Goal: Task Accomplishment & Management: Manage account settings

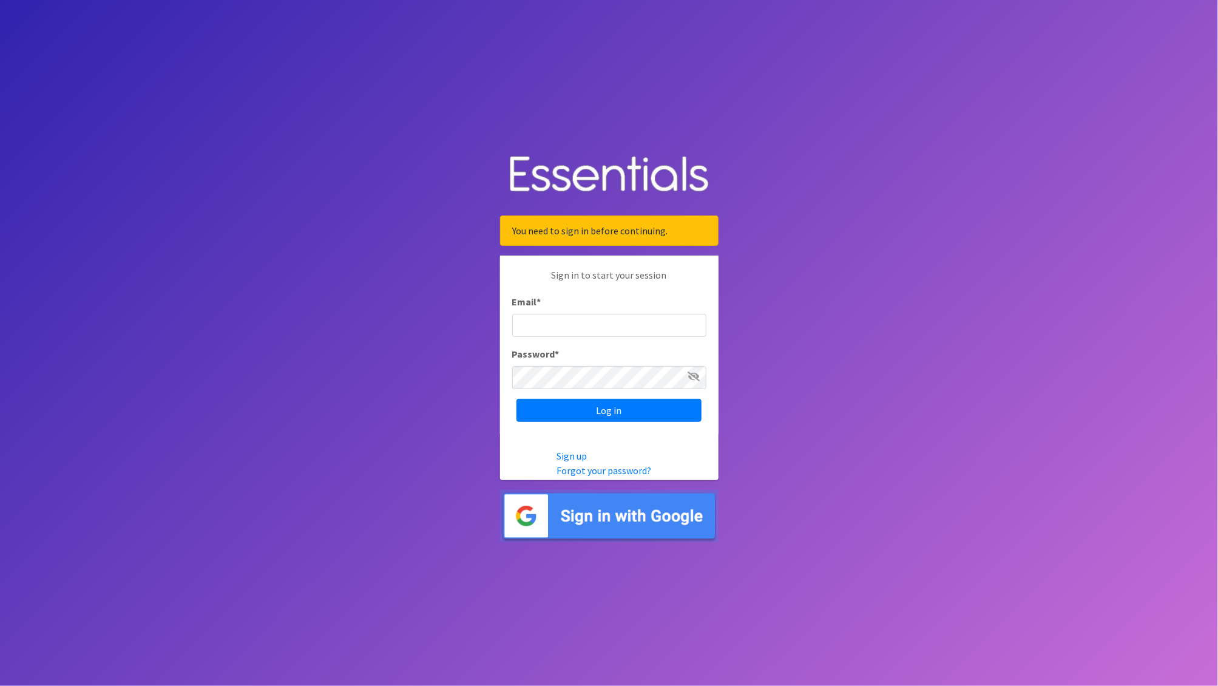
type input "nick@coverdgc.org"
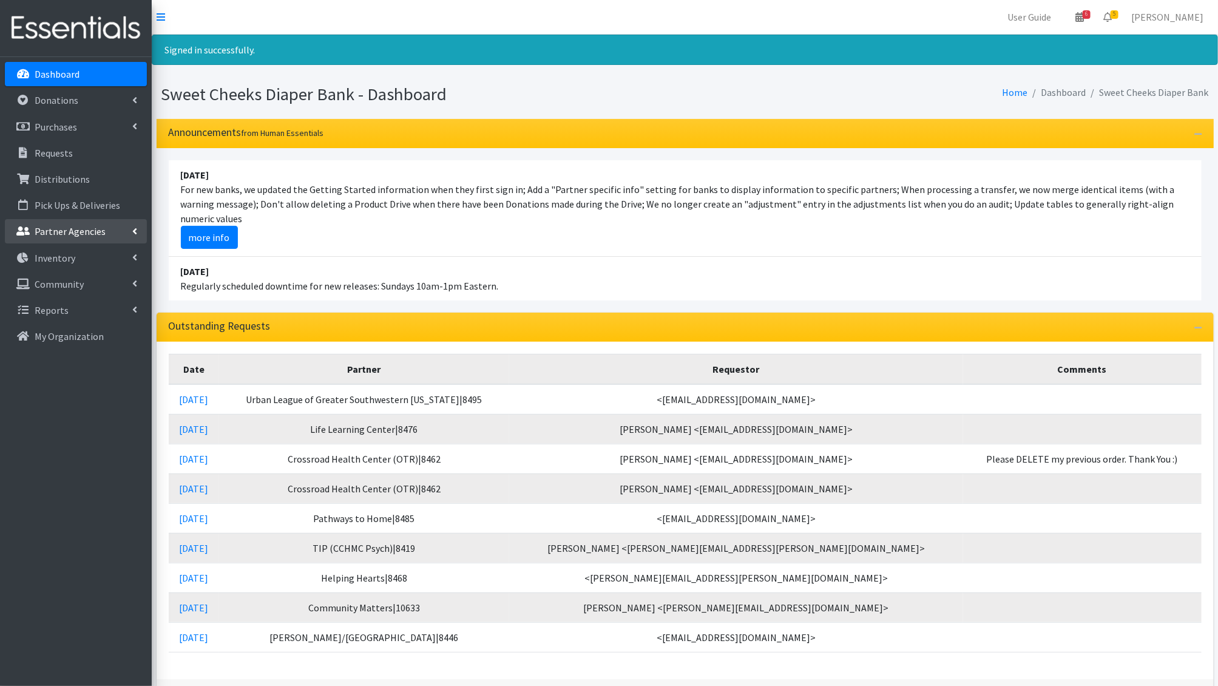
click at [52, 234] on p "Partner Agencies" at bounding box center [70, 231] width 71 height 12
click at [50, 183] on p "Distributions" at bounding box center [62, 179] width 55 height 12
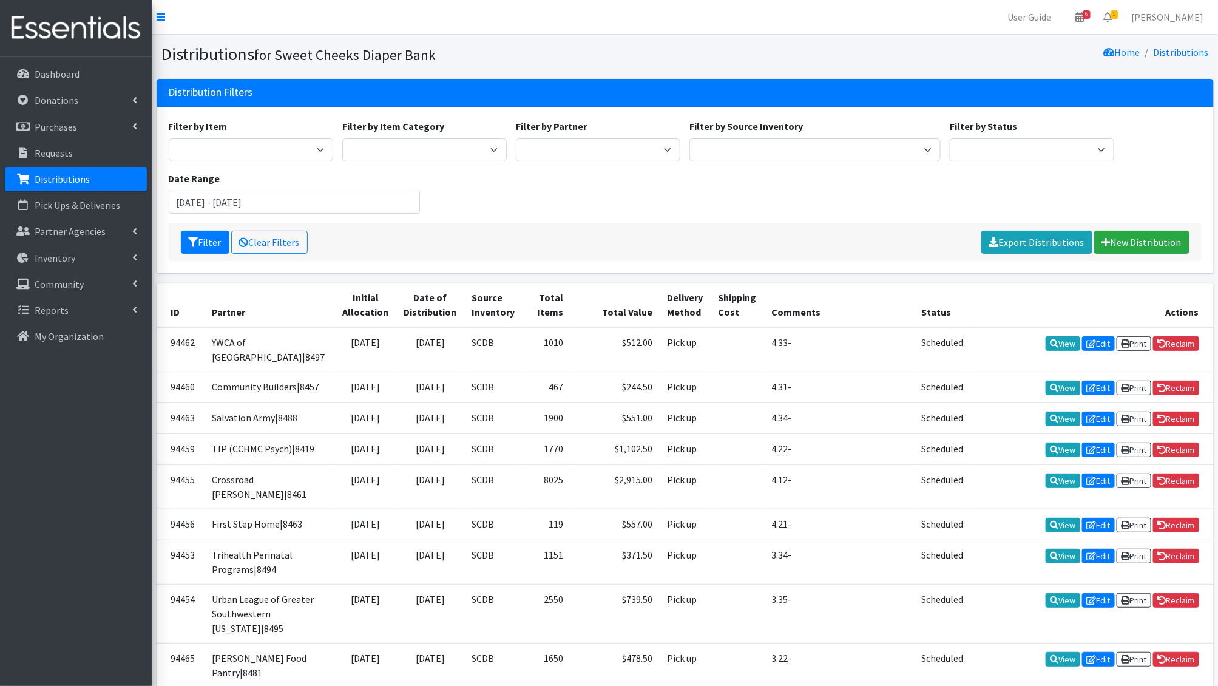
click at [495, 219] on div "Filter by Item Adult Briefs - Generic Large Adult Briefs - Generic Medium Adult…" at bounding box center [685, 171] width 1042 height 104
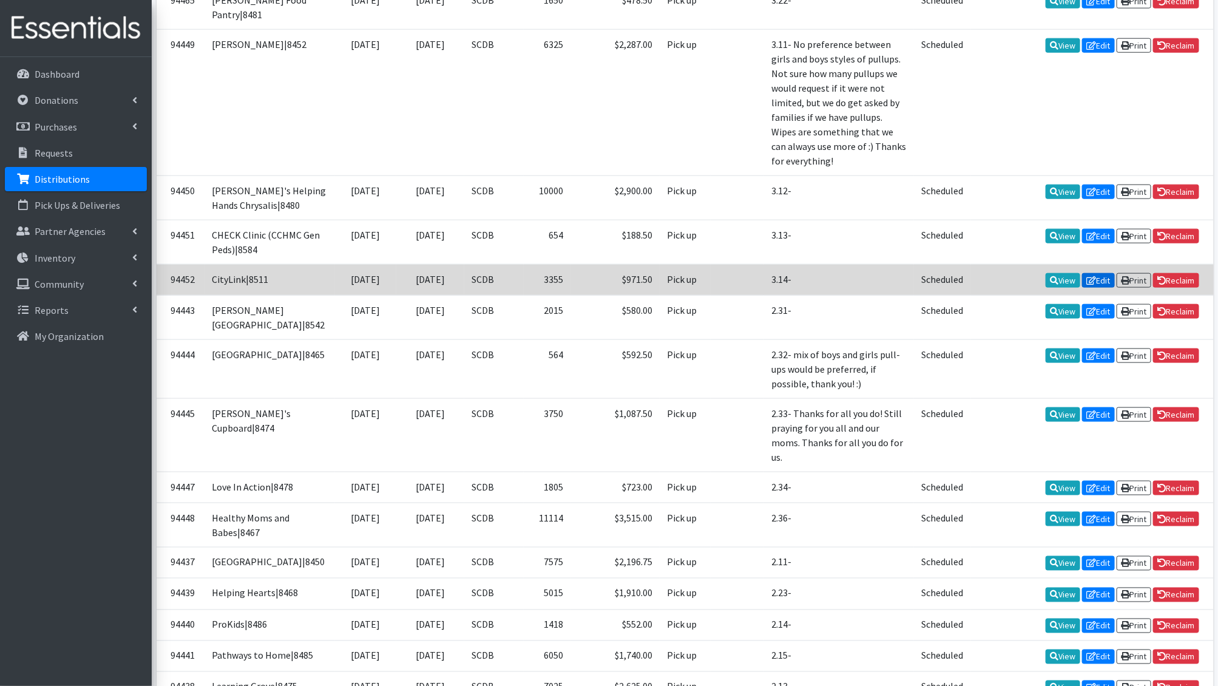
click at [1101, 288] on link "Edit" at bounding box center [1098, 280] width 33 height 15
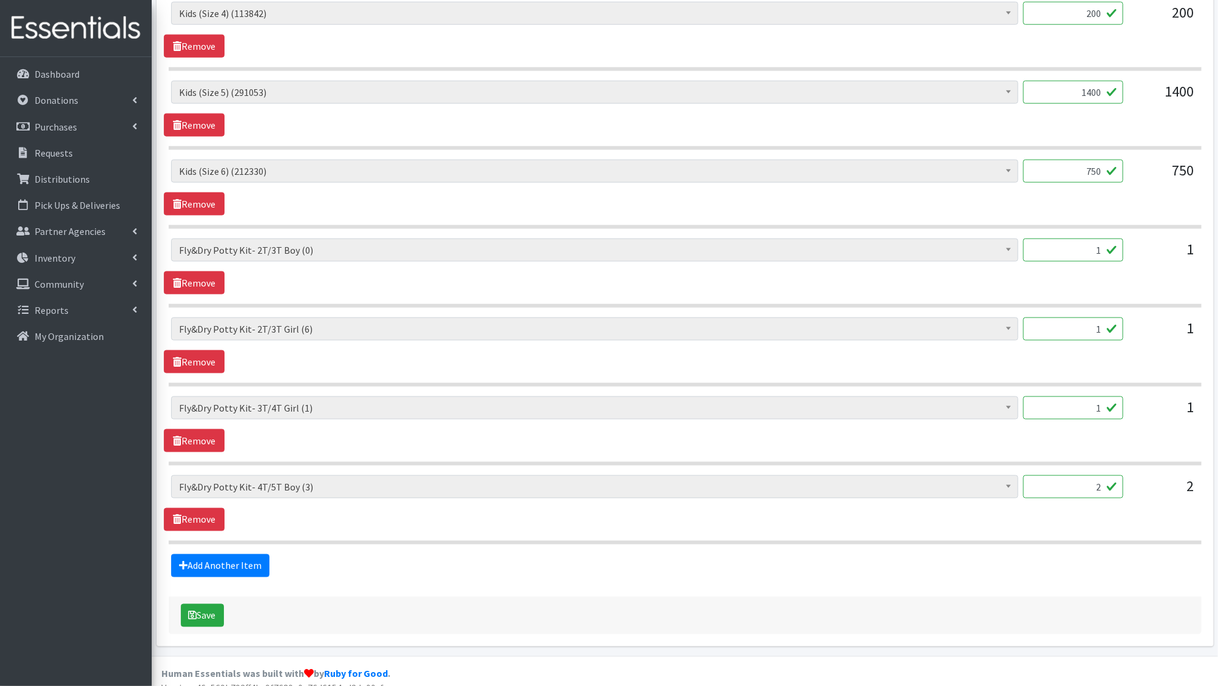
scroll to position [720, 0]
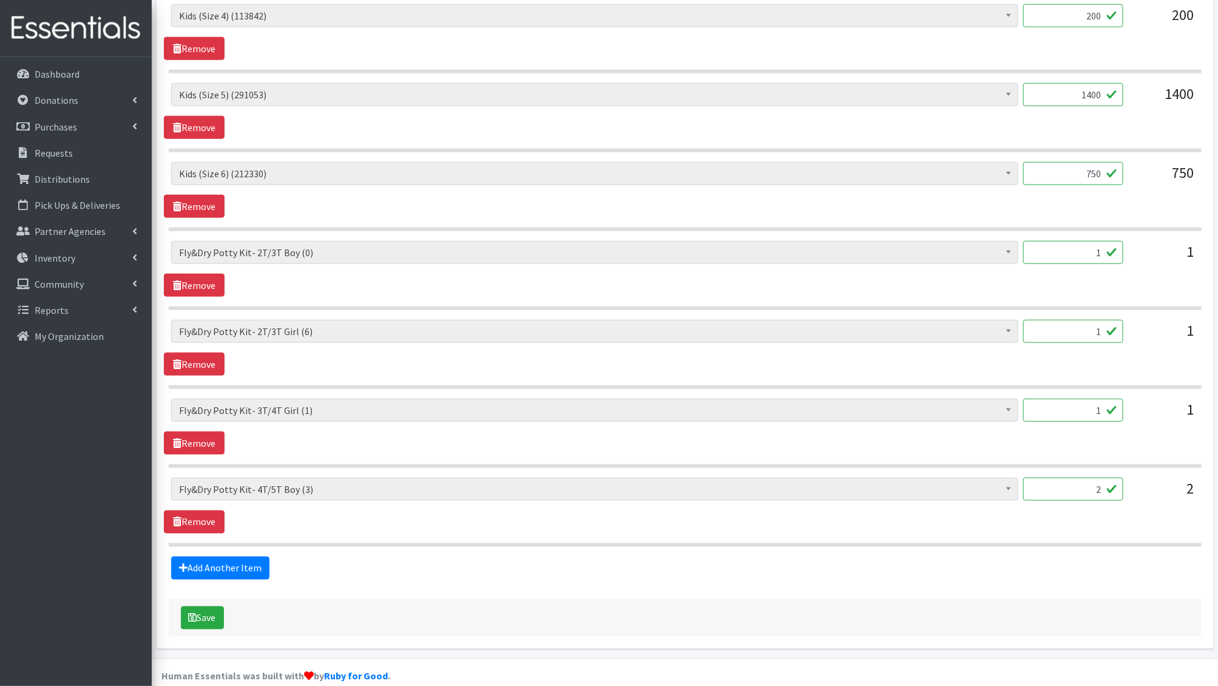
click at [1071, 400] on input "1" at bounding box center [1073, 410] width 100 height 23
type input "0"
click at [199, 615] on button "Save" at bounding box center [202, 617] width 43 height 23
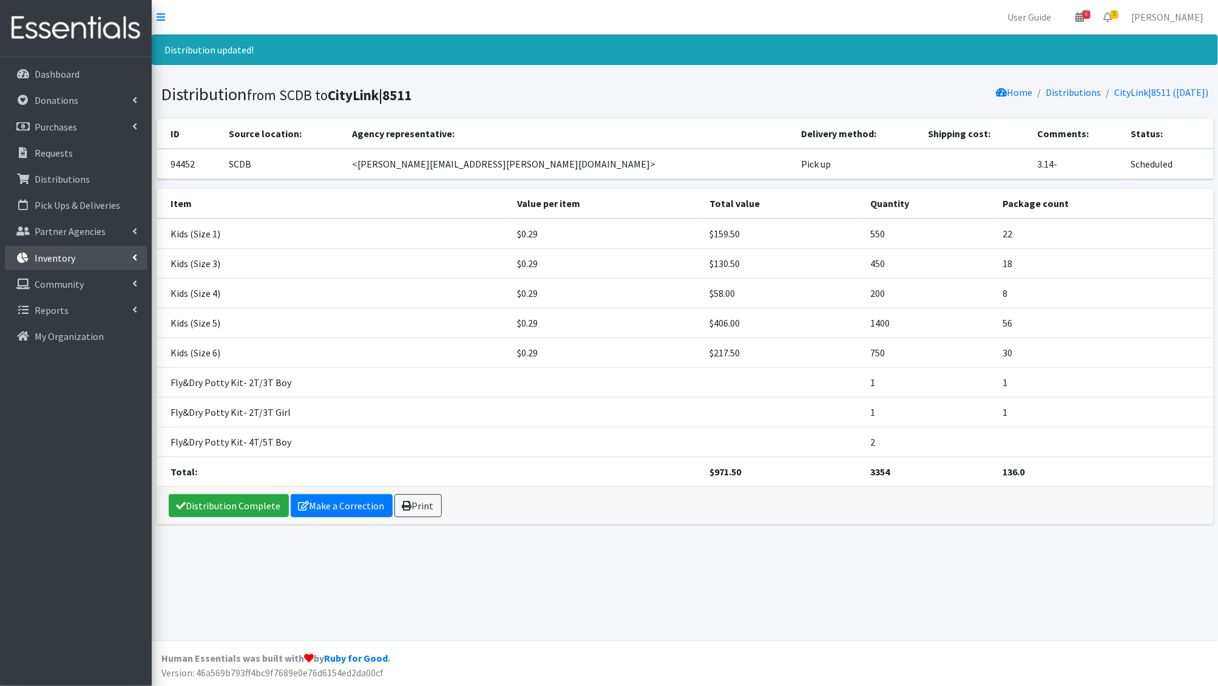
click at [55, 261] on p "Inventory" at bounding box center [55, 258] width 41 height 12
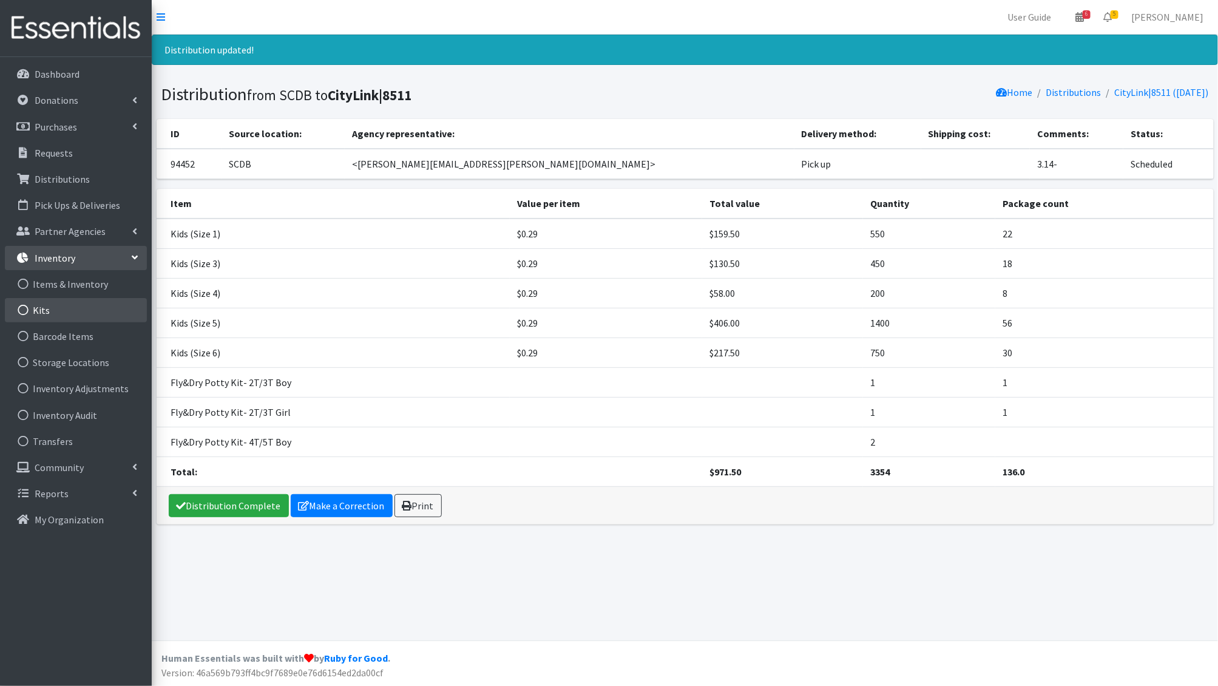
click at [70, 311] on link "Kits" at bounding box center [76, 310] width 142 height 24
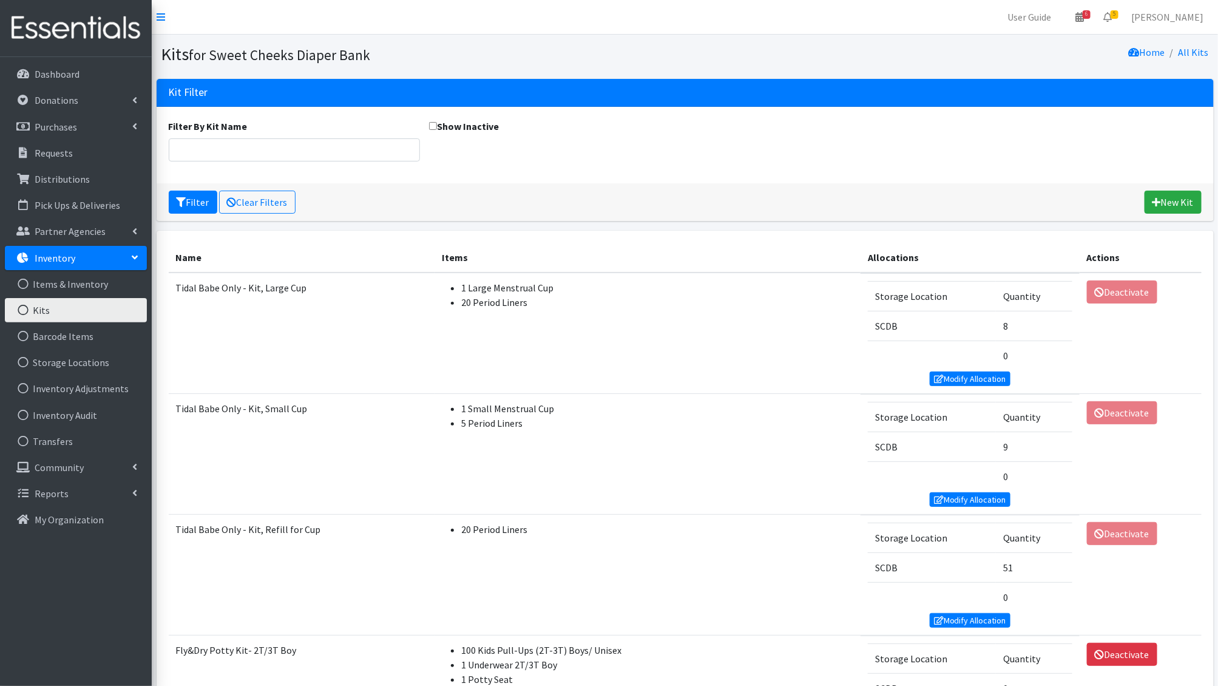
scroll to position [554, 0]
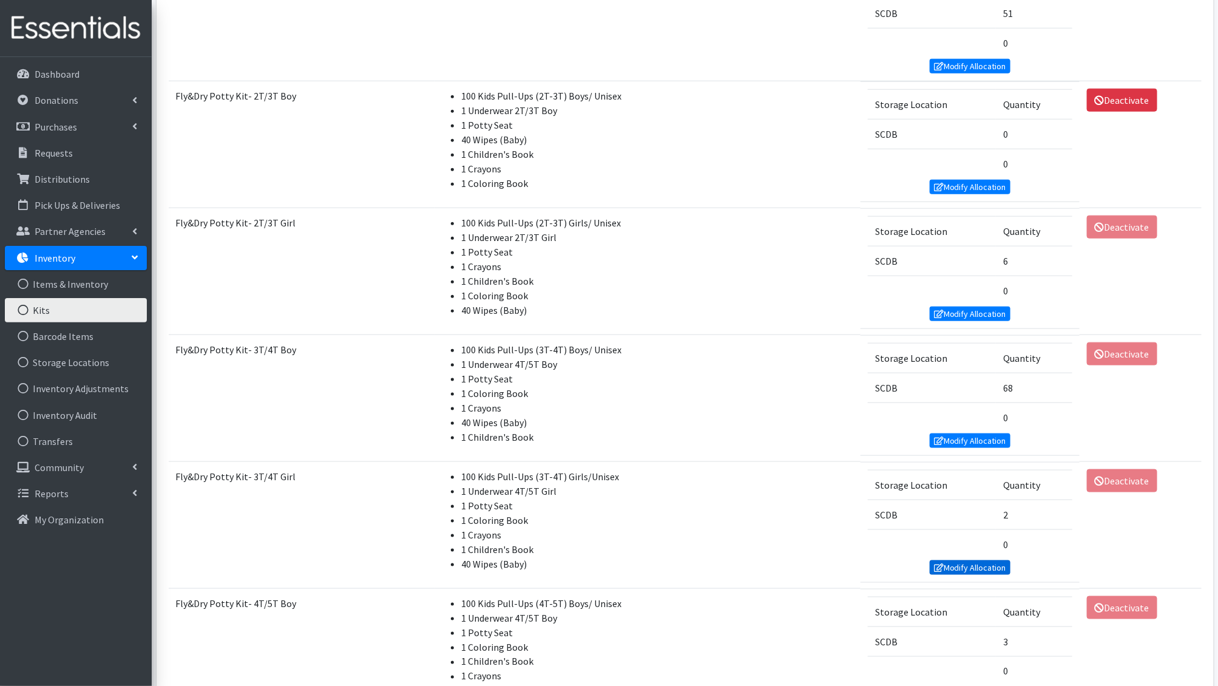
click at [968, 563] on link "Modify Allocation" at bounding box center [969, 567] width 81 height 15
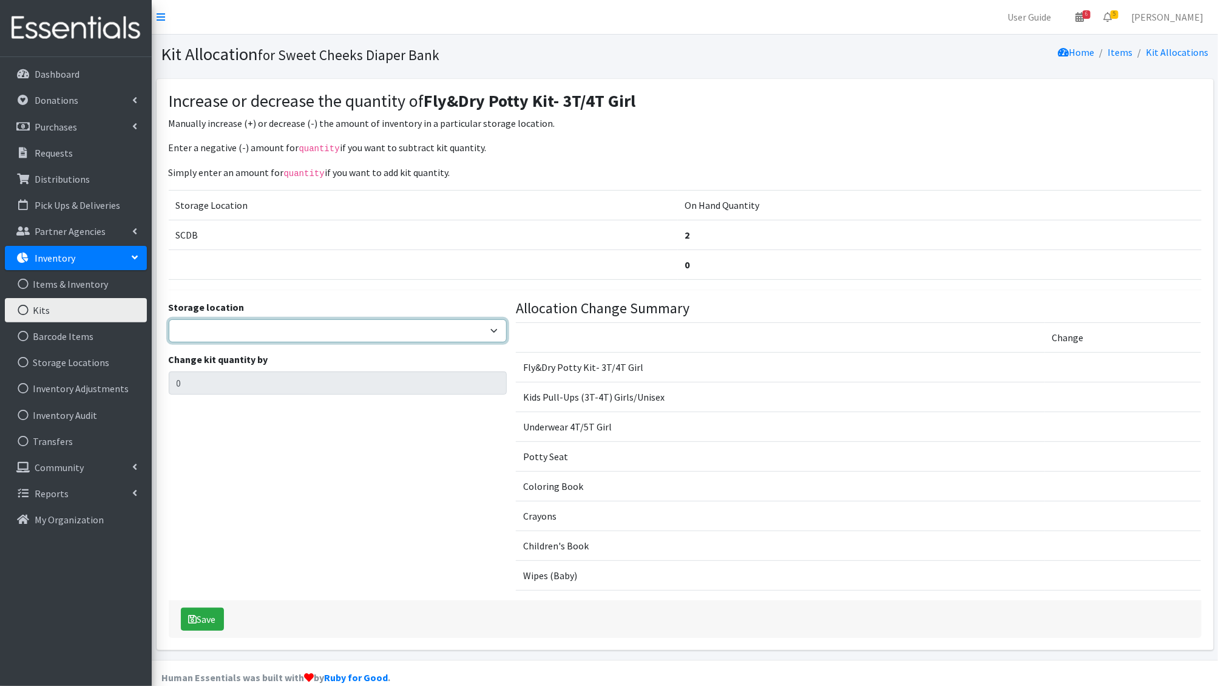
click at [298, 332] on select "SCDB DDDRP Dedicated Inventory" at bounding box center [338, 330] width 338 height 23
select select "411"
click at [169, 319] on select "SCDB DDDRP Dedicated Inventory" at bounding box center [338, 330] width 338 height 23
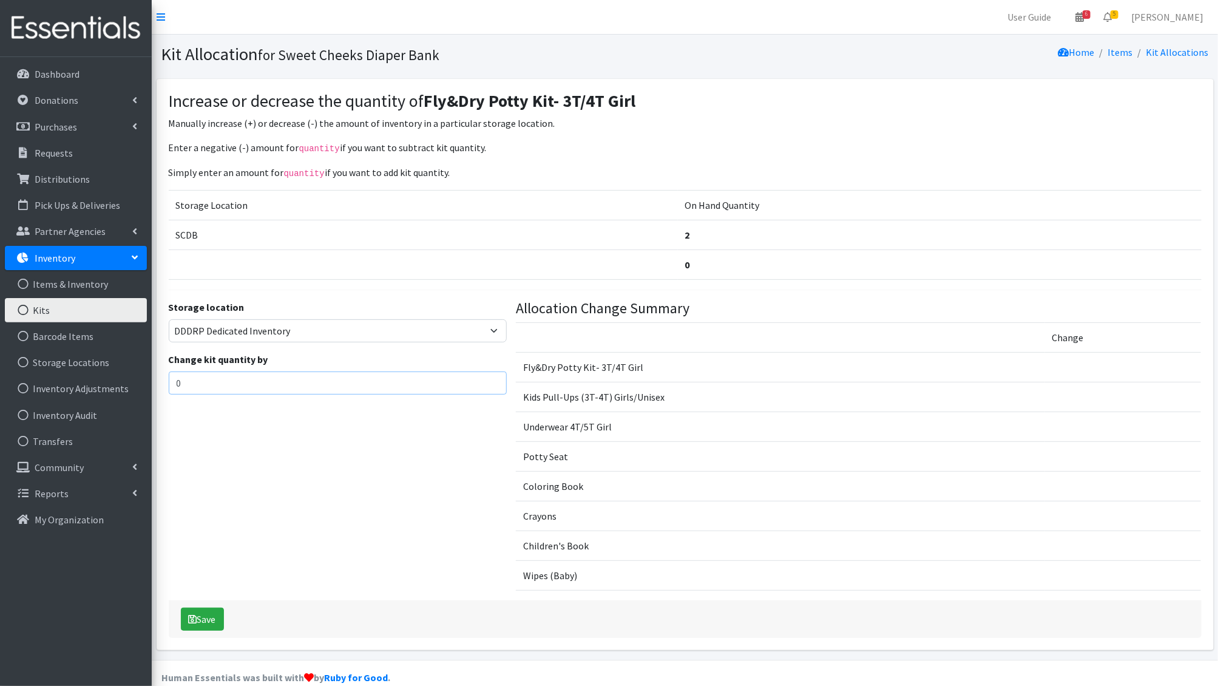
click at [265, 382] on input "0" at bounding box center [338, 382] width 338 height 23
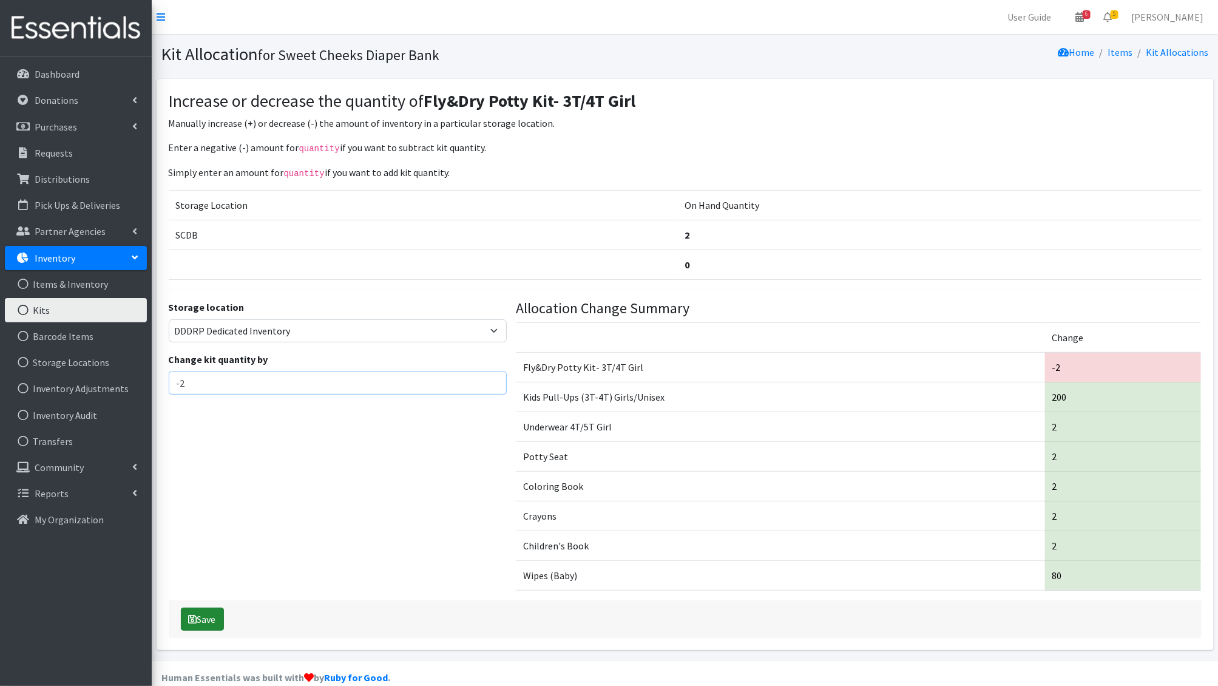
type input "-2"
click at [212, 615] on button "Save" at bounding box center [202, 618] width 43 height 23
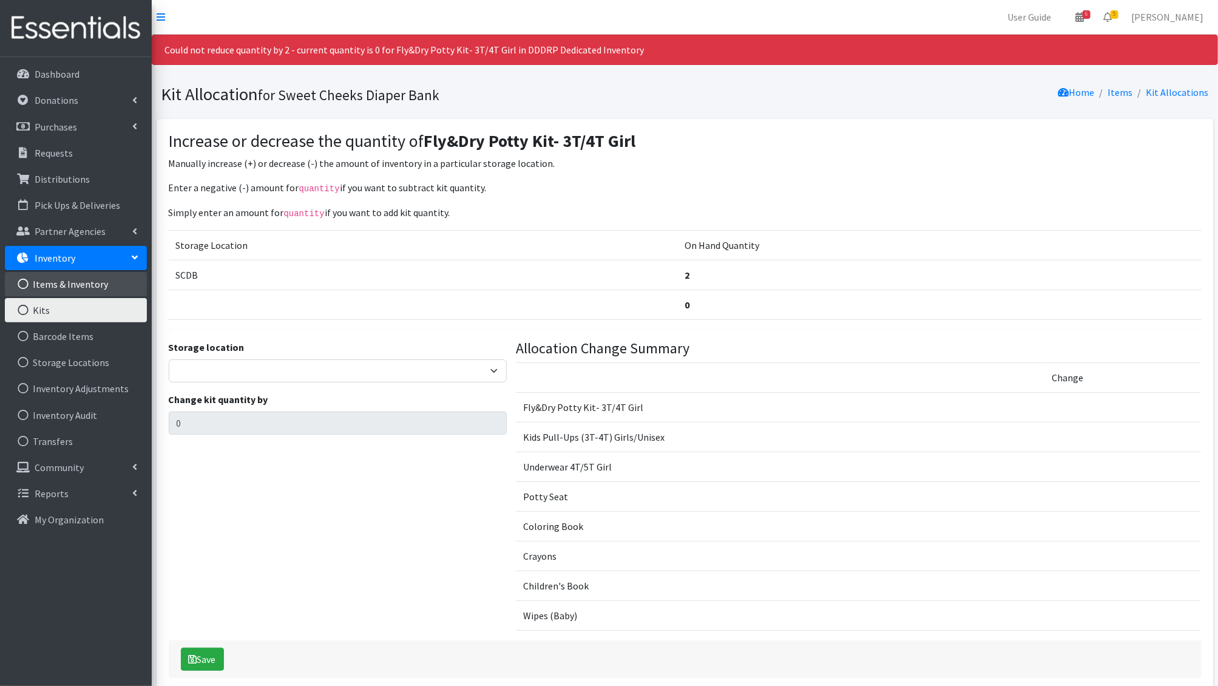
click at [81, 294] on link "Items & Inventory" at bounding box center [76, 284] width 142 height 24
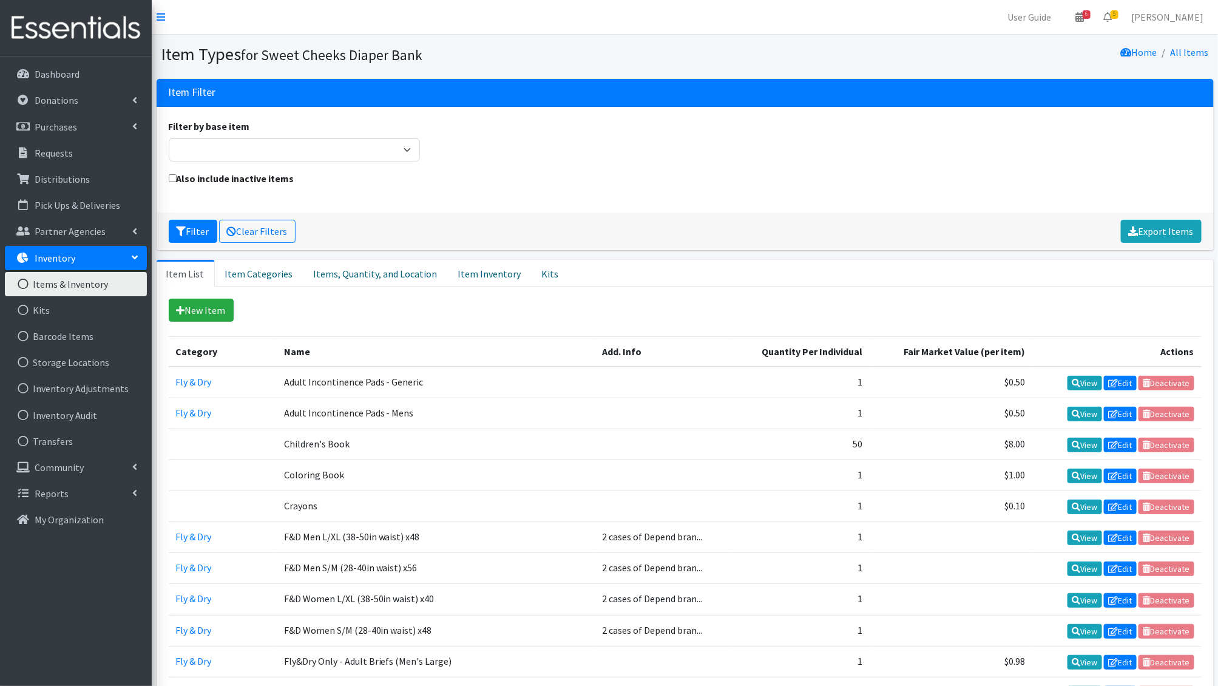
scroll to position [701, 0]
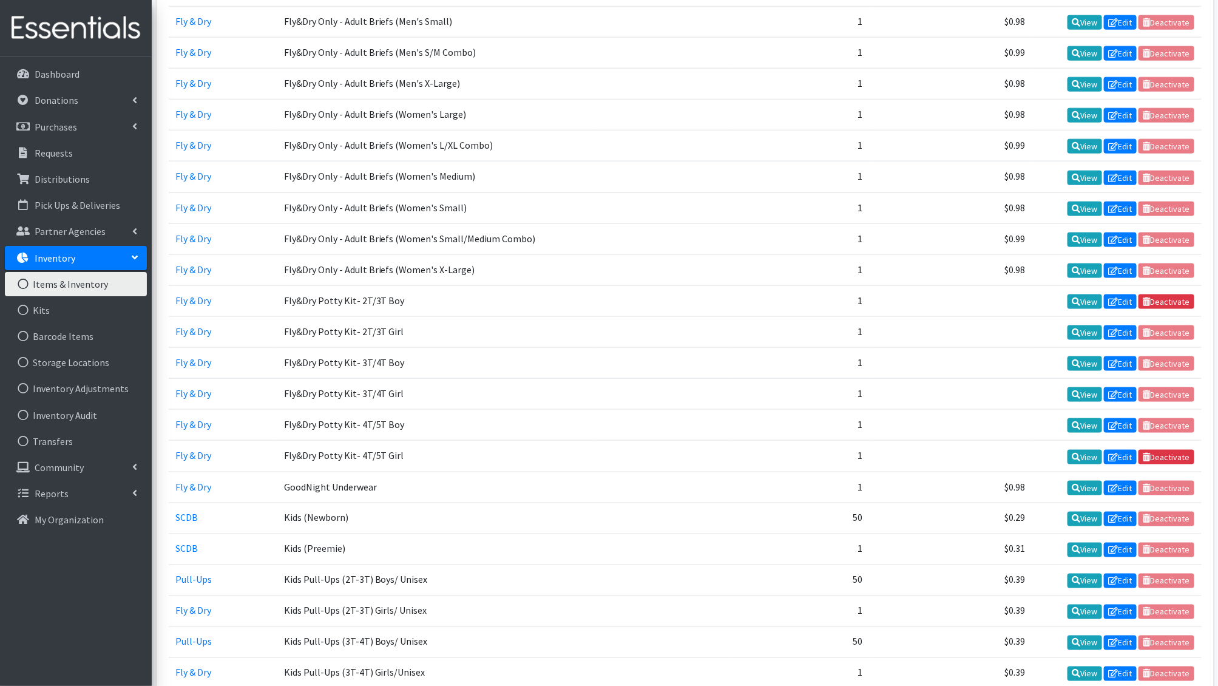
click at [1168, 379] on td "View Edit Deactivate" at bounding box center [1117, 394] width 169 height 31
click at [1129, 387] on link "Edit" at bounding box center [1120, 394] width 33 height 15
click at [1072, 390] on icon at bounding box center [1076, 394] width 8 height 8
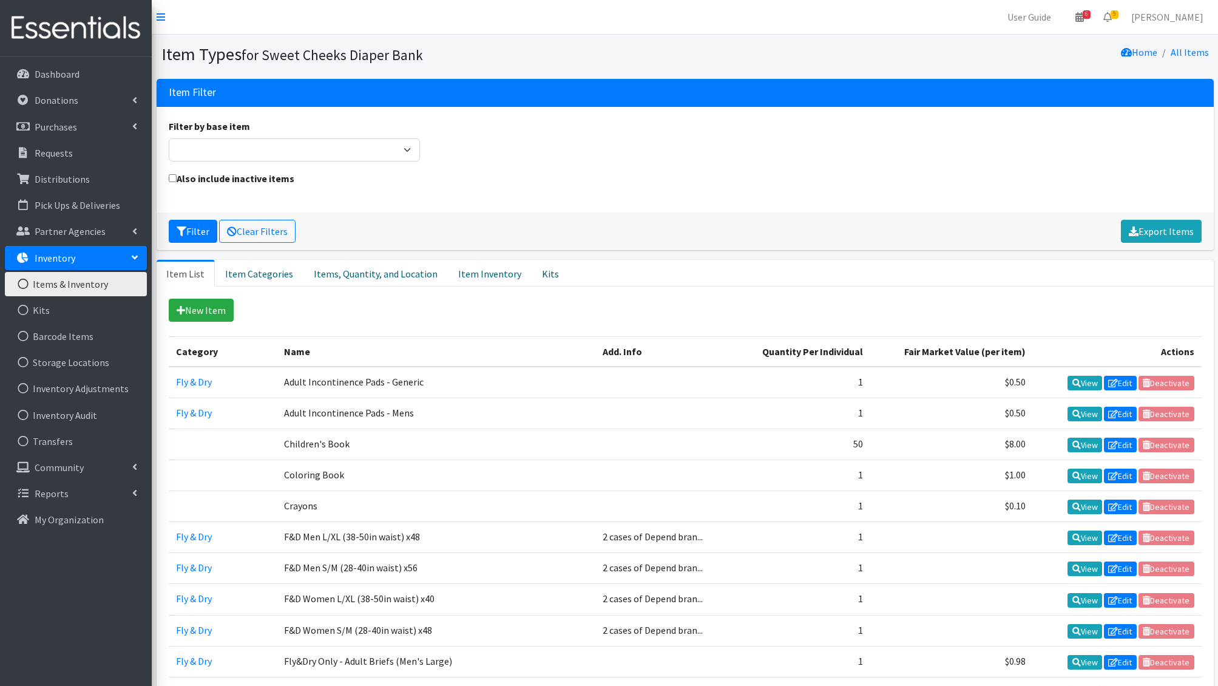
scroll to position [701, 0]
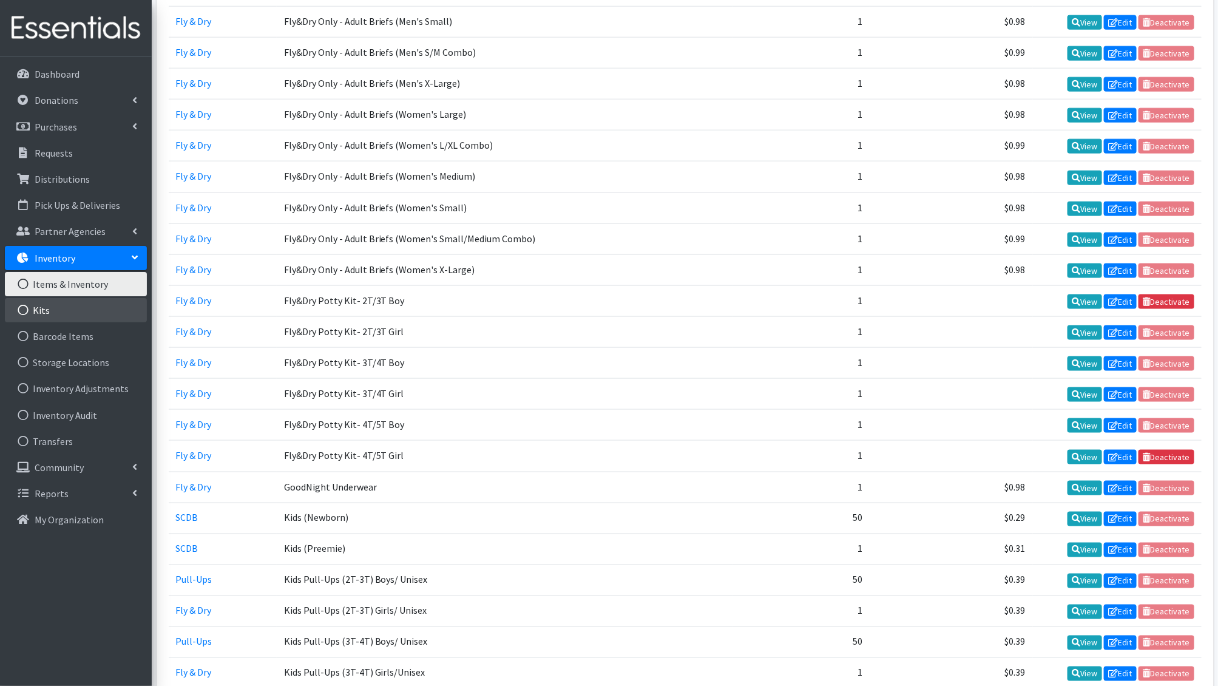
click at [64, 313] on link "Kits" at bounding box center [76, 310] width 142 height 24
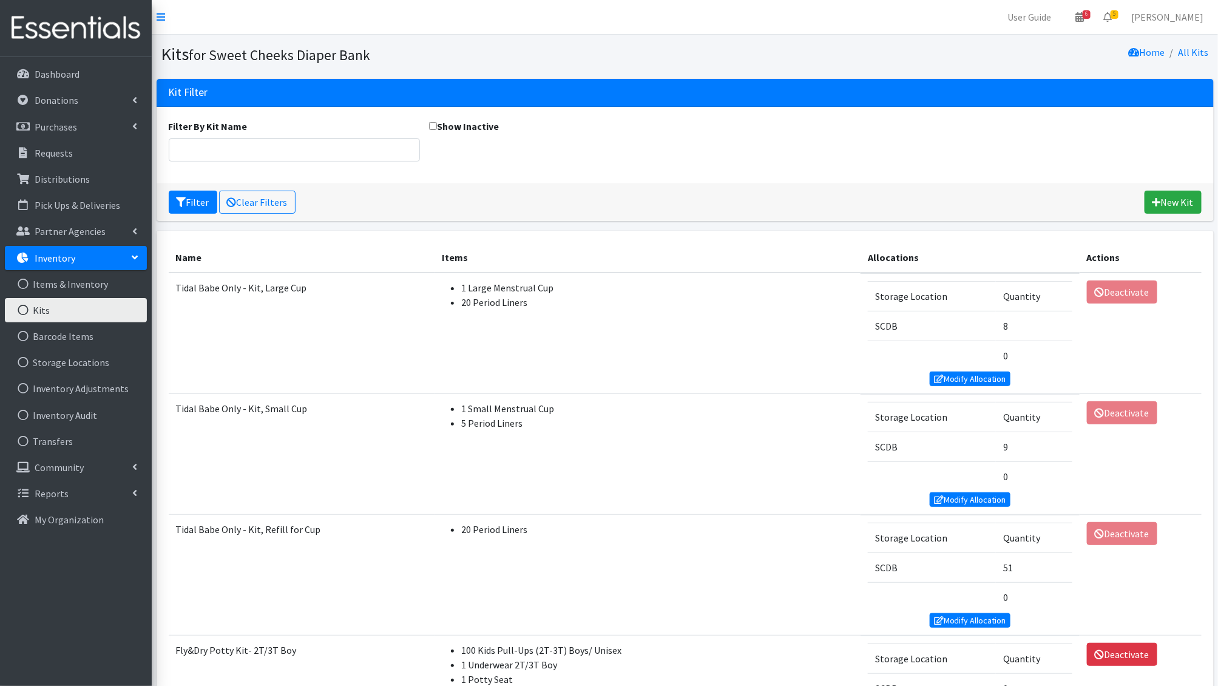
scroll to position [554, 0]
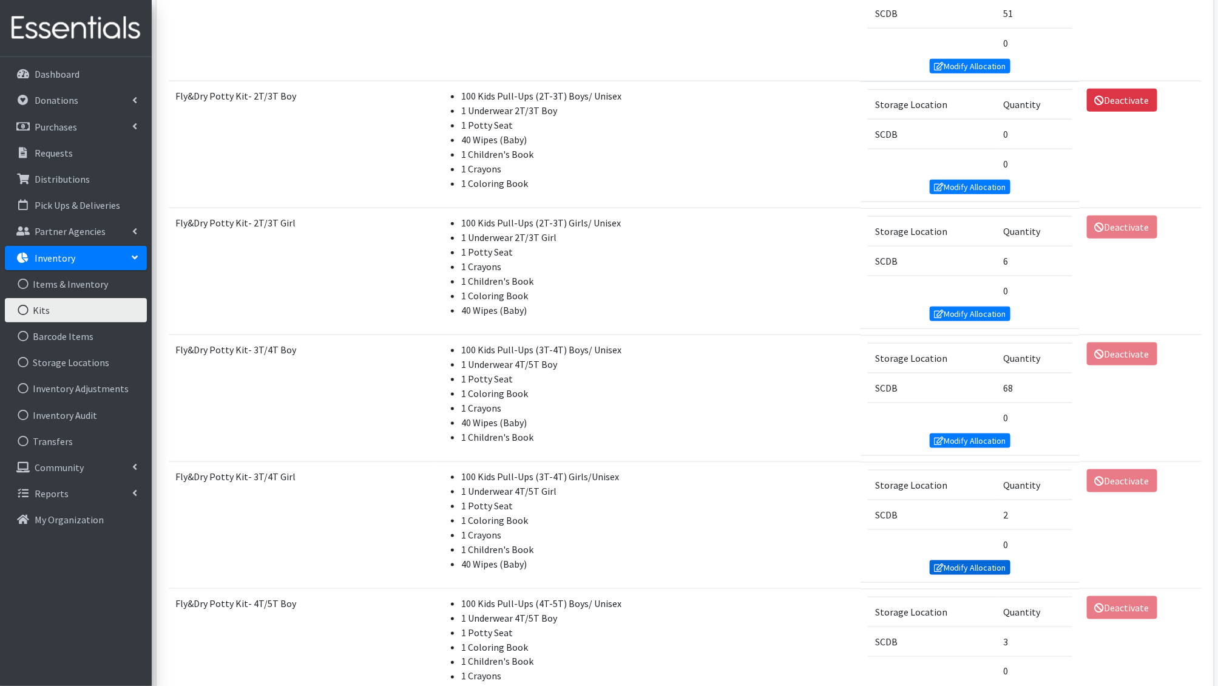
click at [962, 560] on link "Modify Allocation" at bounding box center [969, 567] width 81 height 15
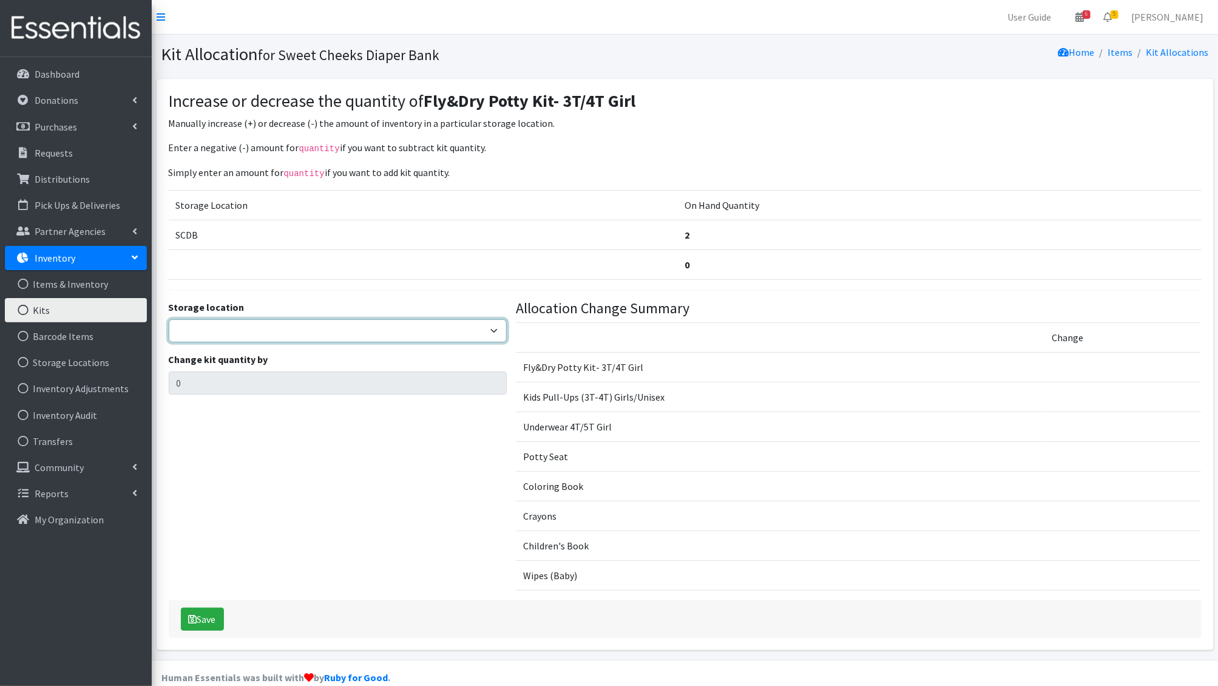
click at [353, 331] on select "SCDB DDDRP Dedicated Inventory" at bounding box center [338, 330] width 338 height 23
select select "12"
click at [169, 319] on select "SCDB DDDRP Dedicated Inventory" at bounding box center [338, 330] width 338 height 23
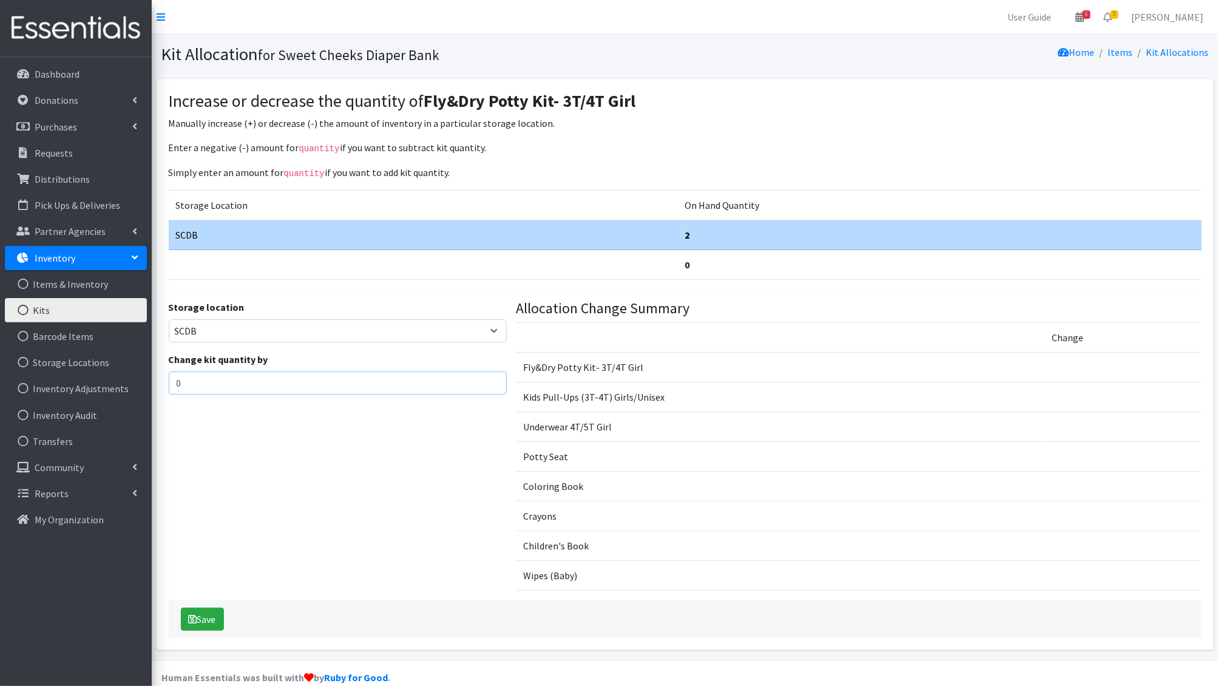
click at [240, 386] on input "0" at bounding box center [338, 382] width 338 height 23
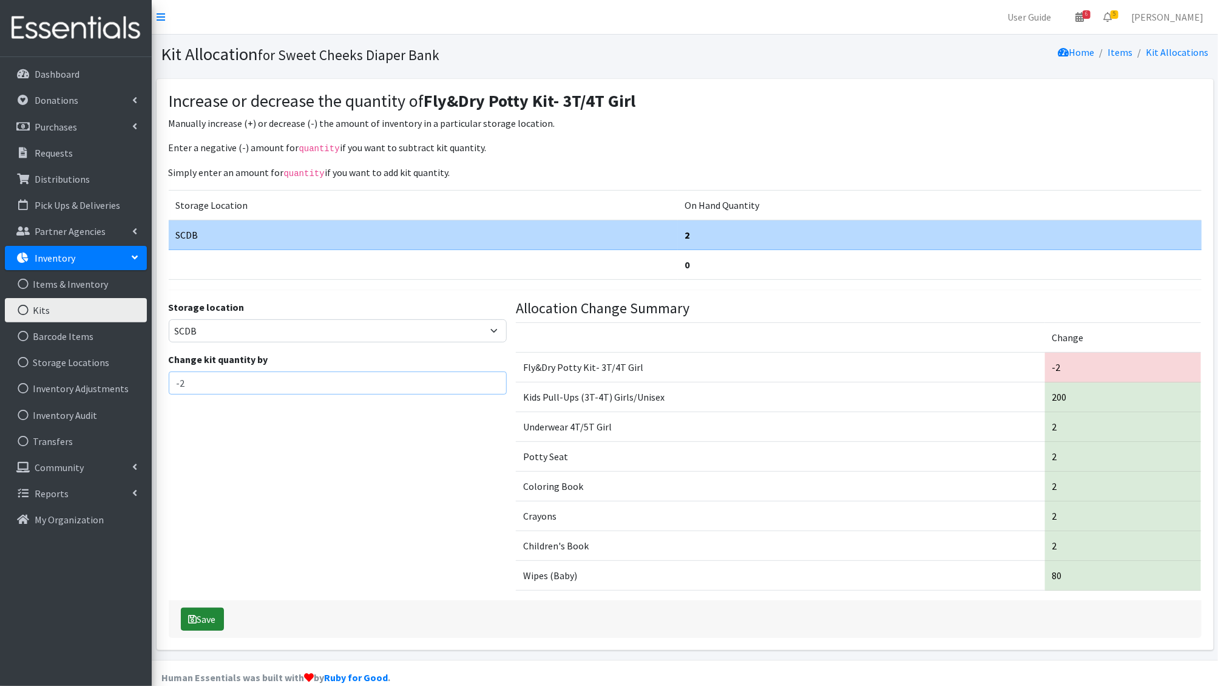
type input "-2"
click at [212, 607] on button "Save" at bounding box center [202, 618] width 43 height 23
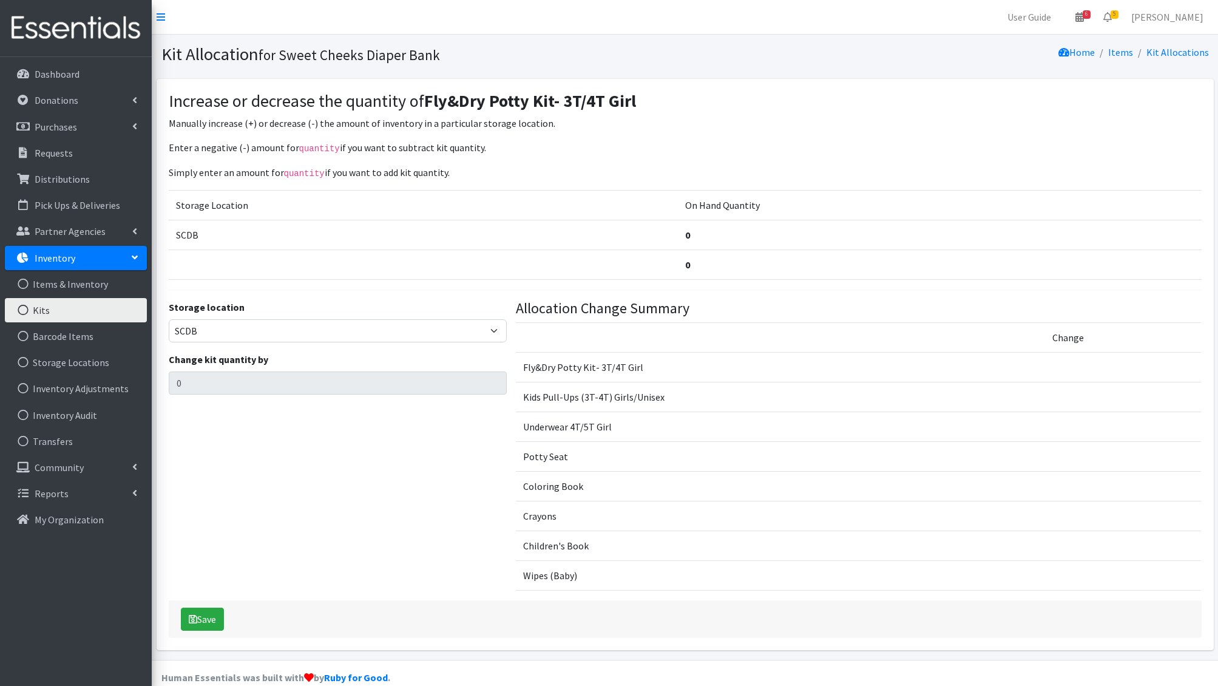
select select "12"
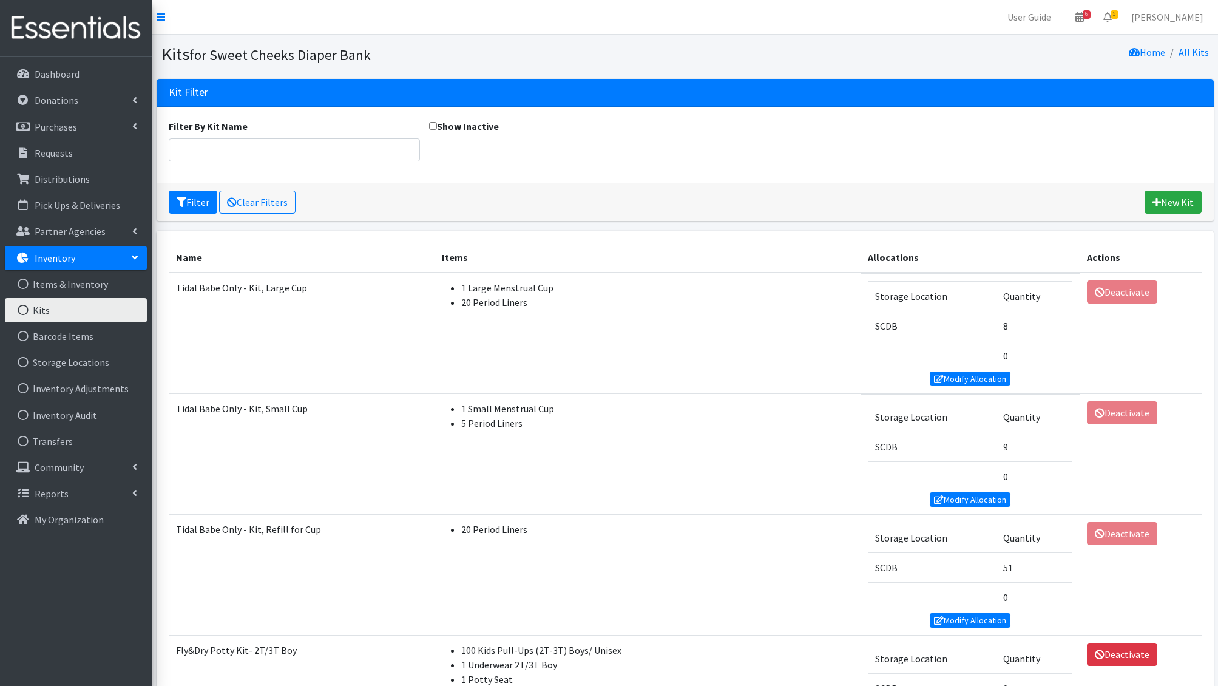
scroll to position [554, 0]
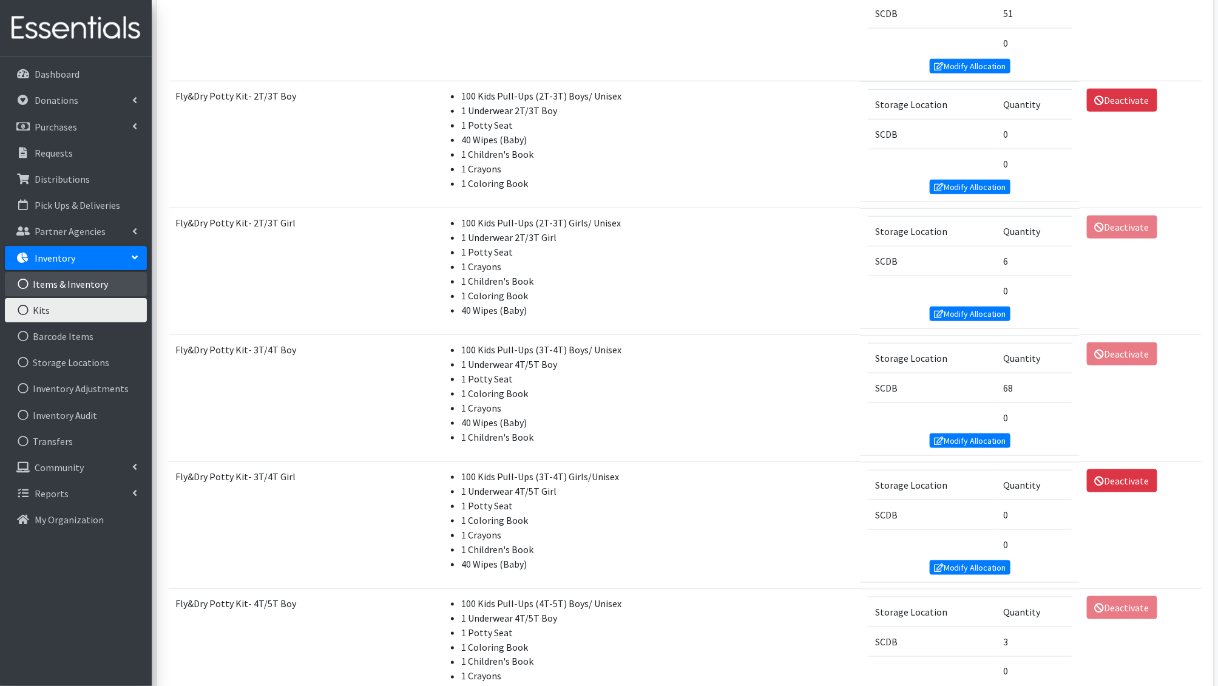
click at [70, 275] on link "Items & Inventory" at bounding box center [76, 284] width 142 height 24
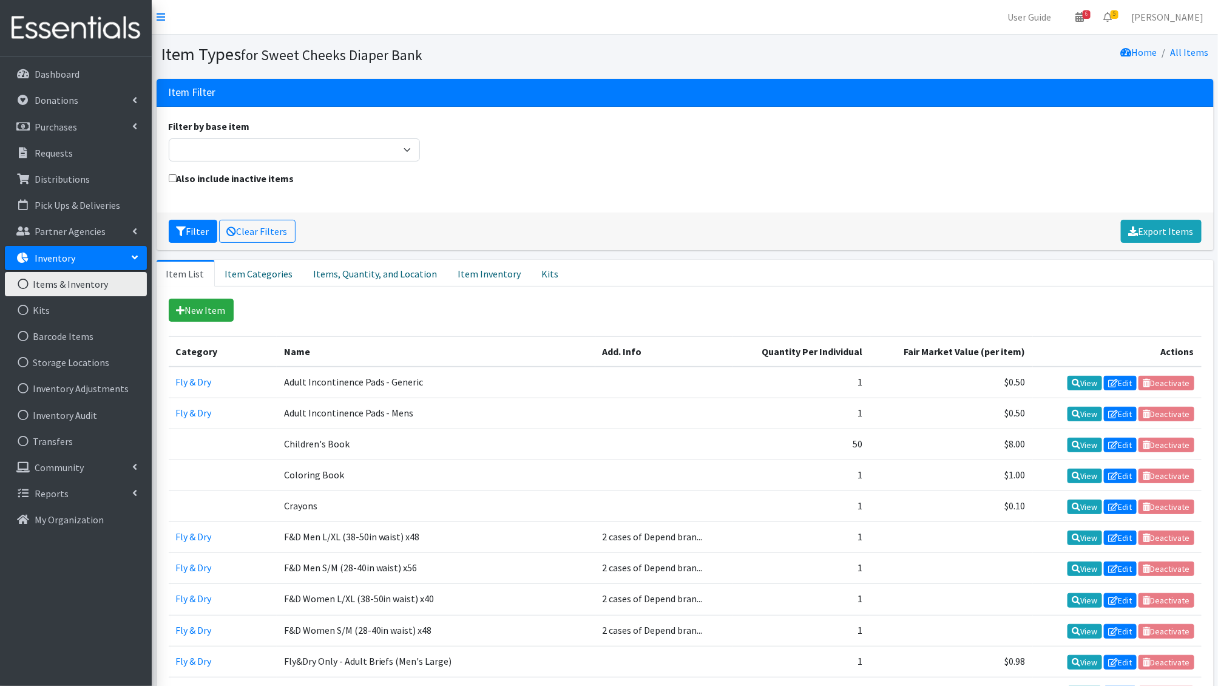
scroll to position [641, 0]
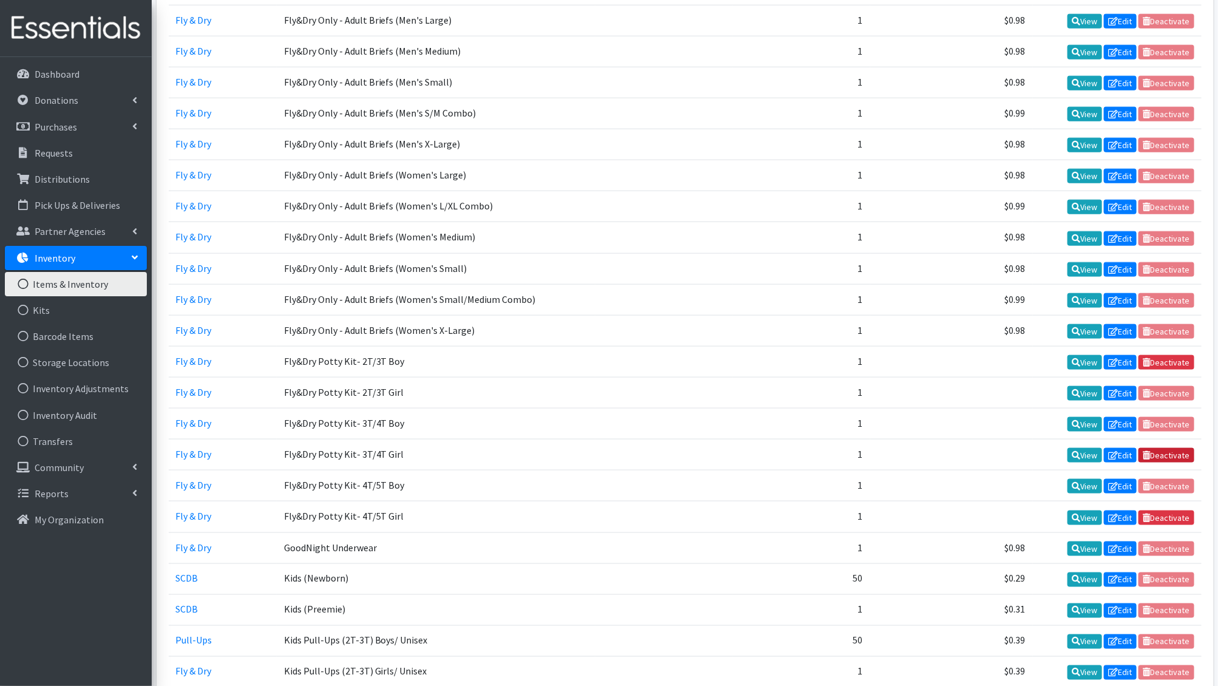
click at [1190, 448] on link "Deactivate" at bounding box center [1166, 455] width 56 height 15
